Goal: Download file/media

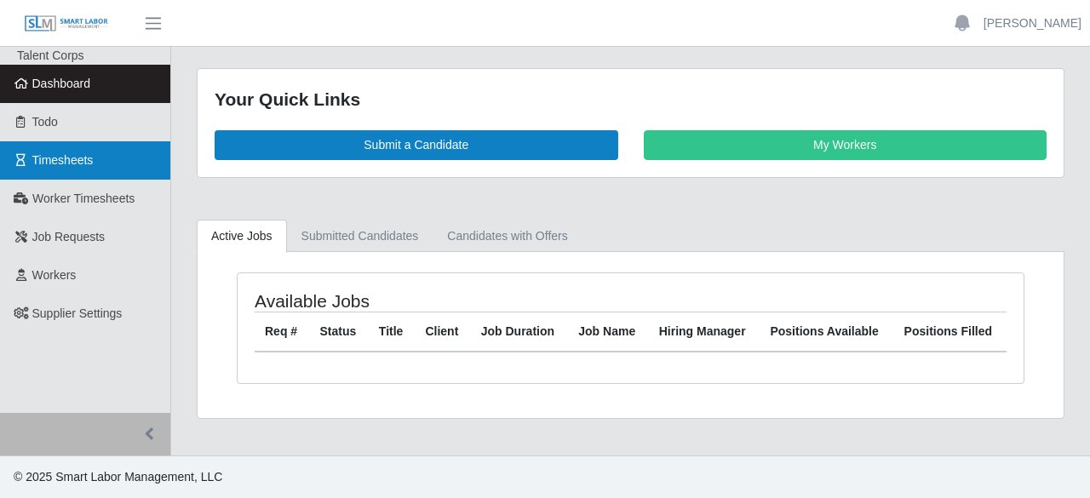
click at [89, 166] on span "Timesheets" at bounding box center [62, 160] width 61 height 14
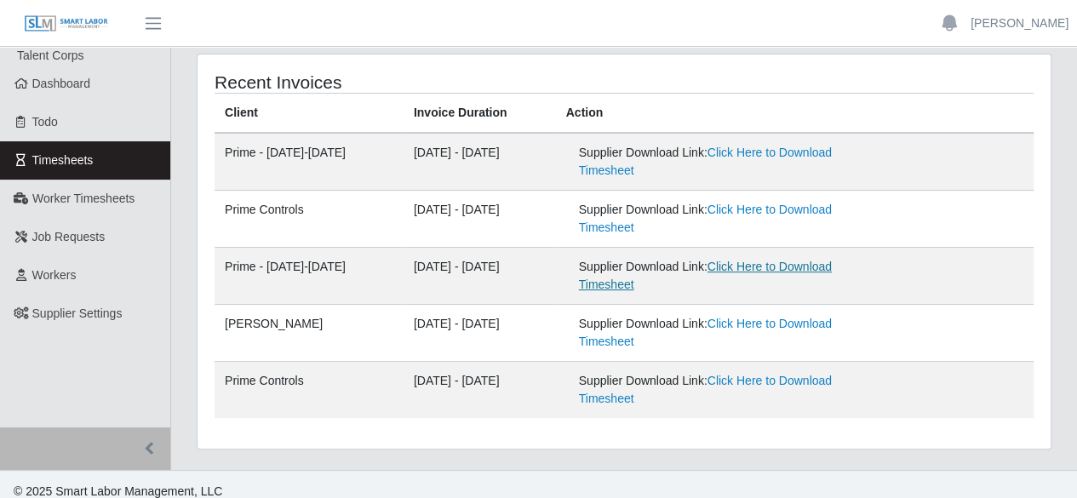
click at [817, 267] on link "Click Here to Download Timesheet" at bounding box center [705, 276] width 253 height 32
click at [1061, 351] on div "Recent Invoices Client Invoice Duration Action Prime - [DATE]-[DATE] - [DATE] S…" at bounding box center [624, 262] width 881 height 416
click at [1035, 342] on div "Recent Invoices Client Invoice Duration Action Prime - [DATE]-[DATE] - [DATE] S…" at bounding box center [624, 252] width 853 height 394
click at [106, 162] on link "Timesheets" at bounding box center [85, 160] width 170 height 38
click at [832, 210] on link "Click Here to Download Timesheet" at bounding box center [705, 219] width 253 height 32
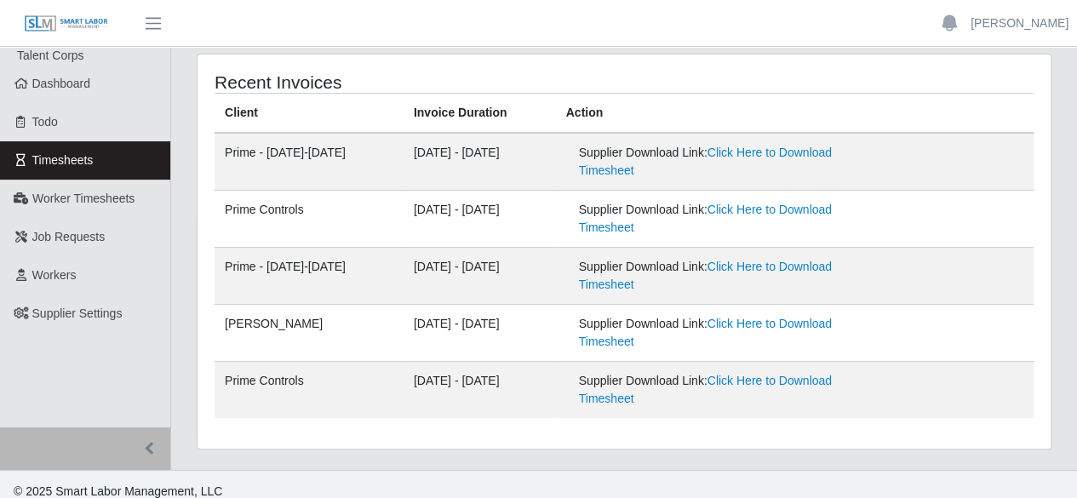
click at [1058, 159] on div "Recent Invoices Client Invoice Duration Action Prime - Monday-Sunday 08/11/2025…" at bounding box center [624, 262] width 881 height 416
click at [92, 164] on span "Timesheets" at bounding box center [62, 160] width 61 height 14
click at [798, 146] on link "Click Here to Download Timesheet" at bounding box center [705, 162] width 253 height 32
click at [1059, 240] on div "Recent Invoices Client Invoice Duration Action Prime - [DATE]-[DATE] - [DATE] S…" at bounding box center [624, 262] width 881 height 416
click at [1036, 118] on div "Recent Invoices Client Invoice Duration Action Prime - [DATE]-[DATE] - [DATE] S…" at bounding box center [624, 252] width 853 height 394
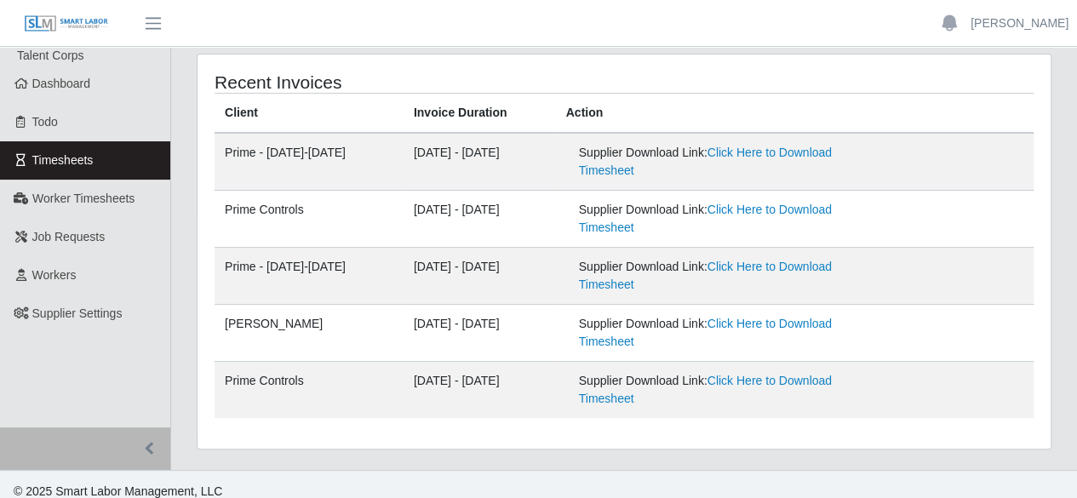
click at [85, 166] on span "Timesheets" at bounding box center [62, 160] width 61 height 14
click at [957, 21] on icon "button" at bounding box center [949, 22] width 15 height 16
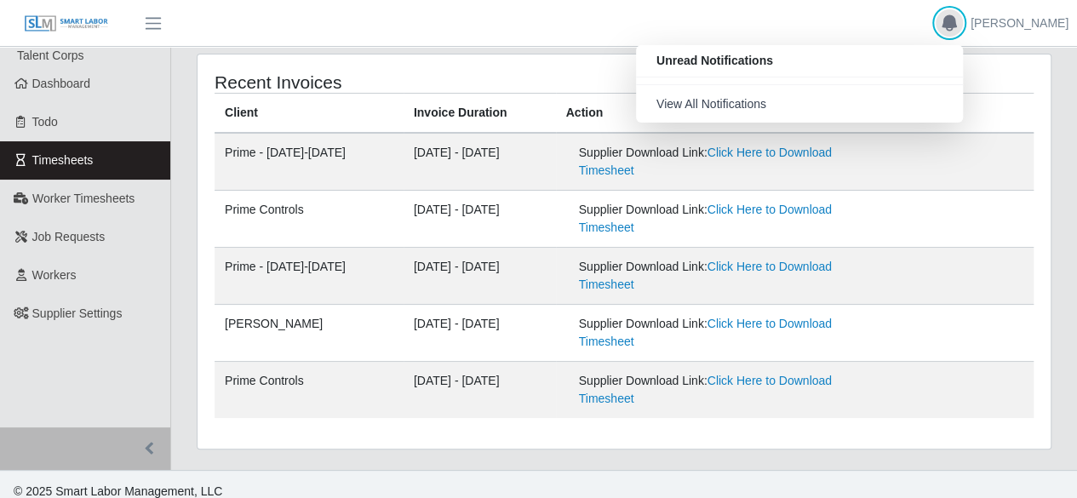
click at [957, 21] on icon "button" at bounding box center [949, 22] width 15 height 16
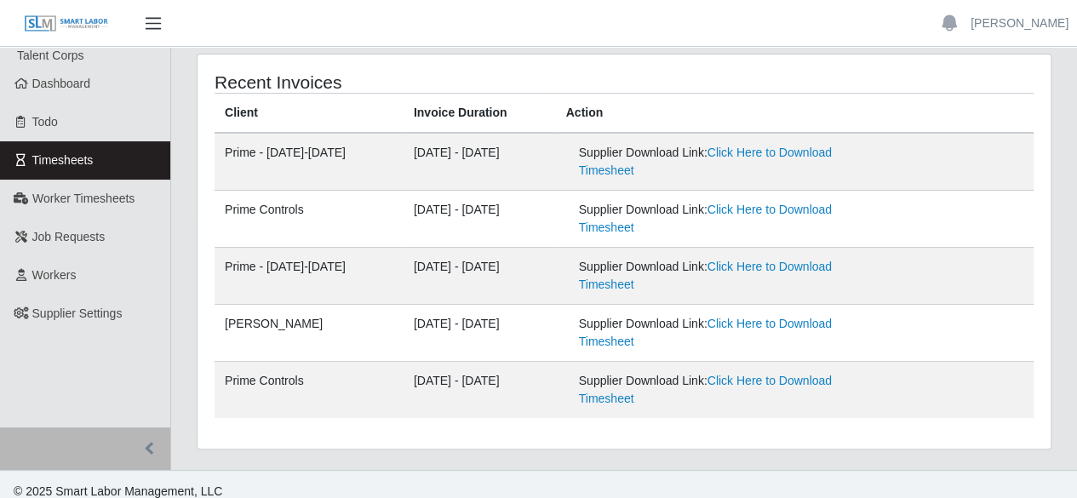
click at [155, 30] on span "button" at bounding box center [153, 24] width 22 height 20
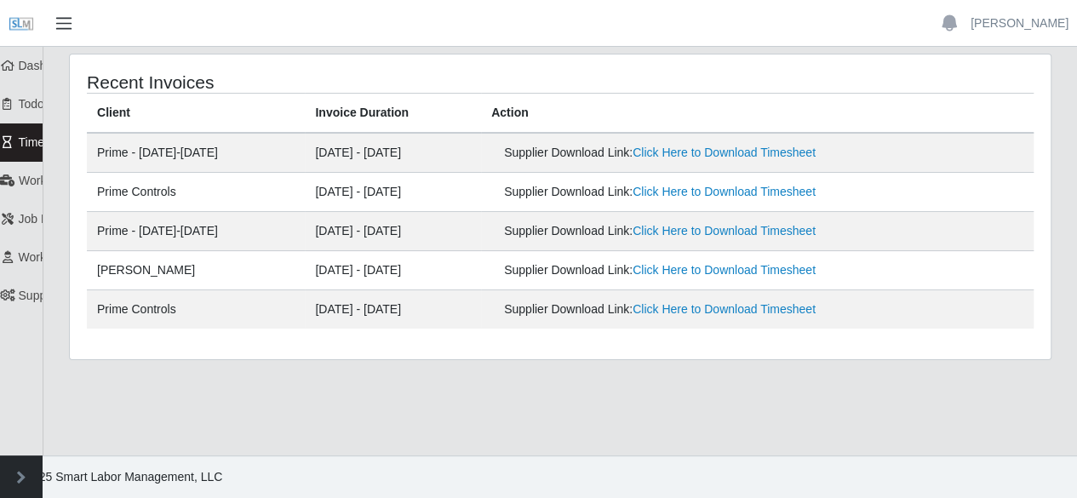
click at [155, 30] on header "Aimee Smith Account Settings Logout" at bounding box center [538, 23] width 1077 height 47
click at [57, 28] on span "button" at bounding box center [64, 24] width 22 height 20
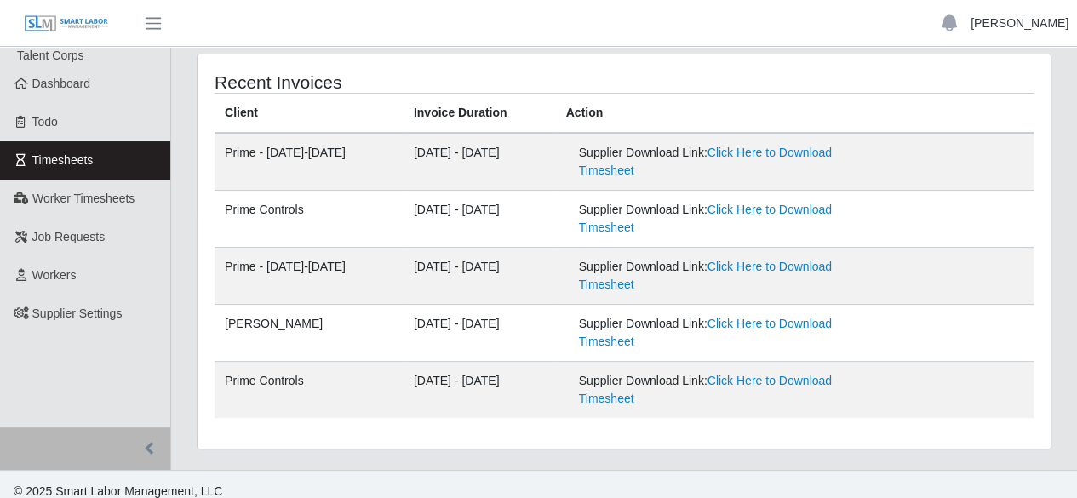
click at [1044, 30] on link "[PERSON_NAME]" at bounding box center [1020, 23] width 98 height 18
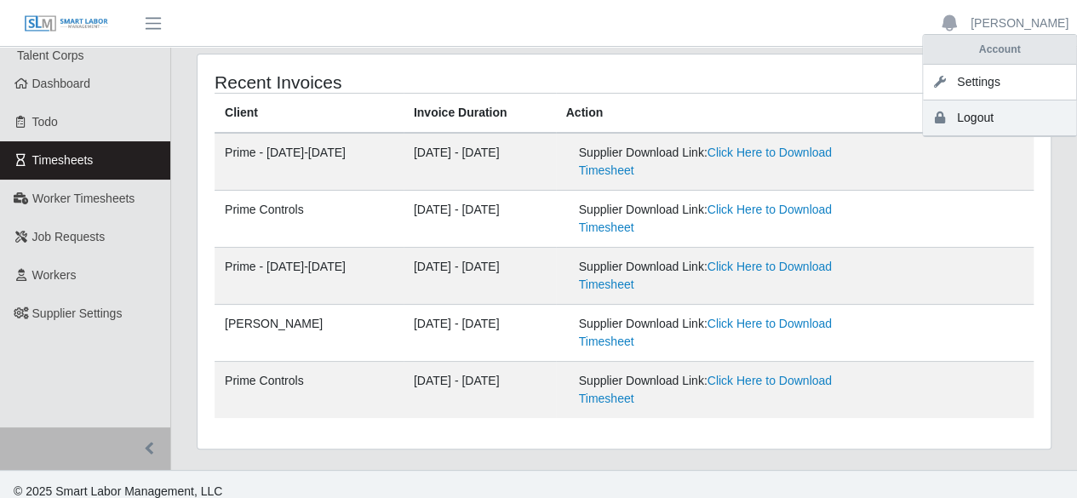
click at [977, 112] on link "Logout" at bounding box center [999, 118] width 153 height 36
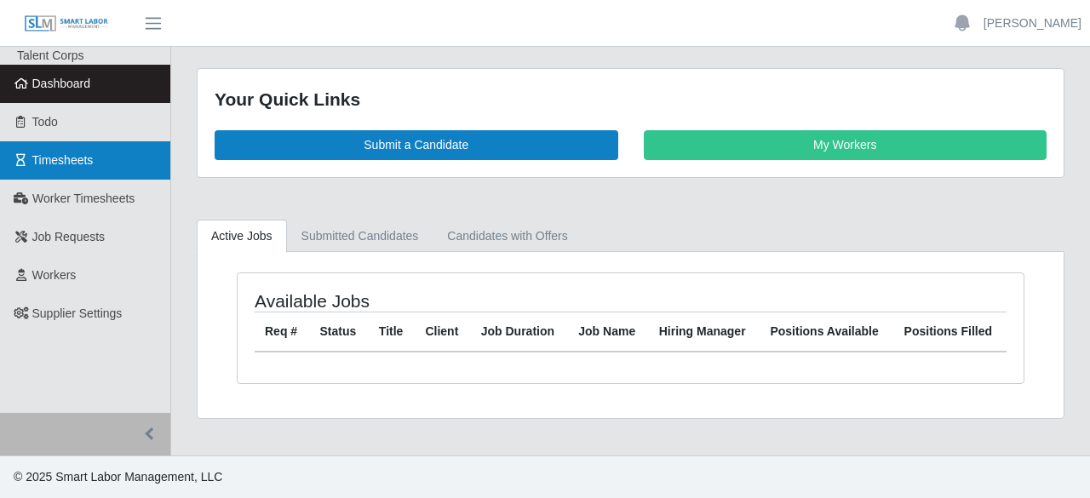
click at [30, 159] on link "Timesheets" at bounding box center [85, 160] width 170 height 38
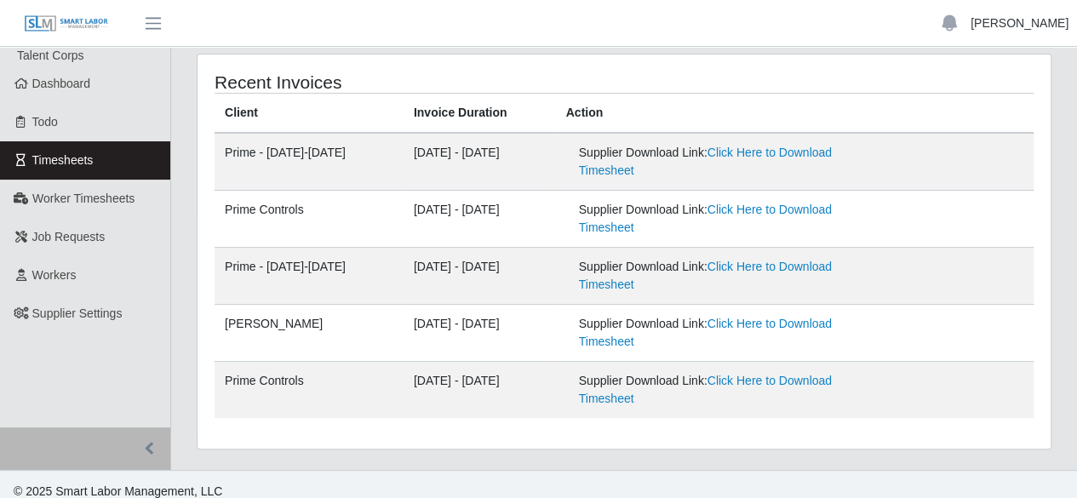
click at [1016, 24] on link "[PERSON_NAME]" at bounding box center [1020, 23] width 98 height 18
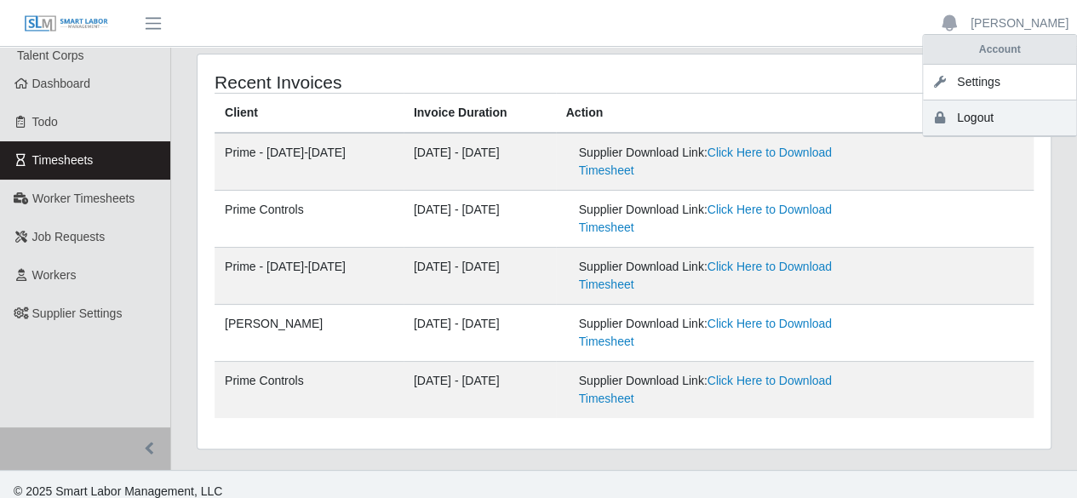
click at [945, 123] on link "Logout" at bounding box center [999, 118] width 153 height 36
